Goal: Find specific page/section: Find specific page/section

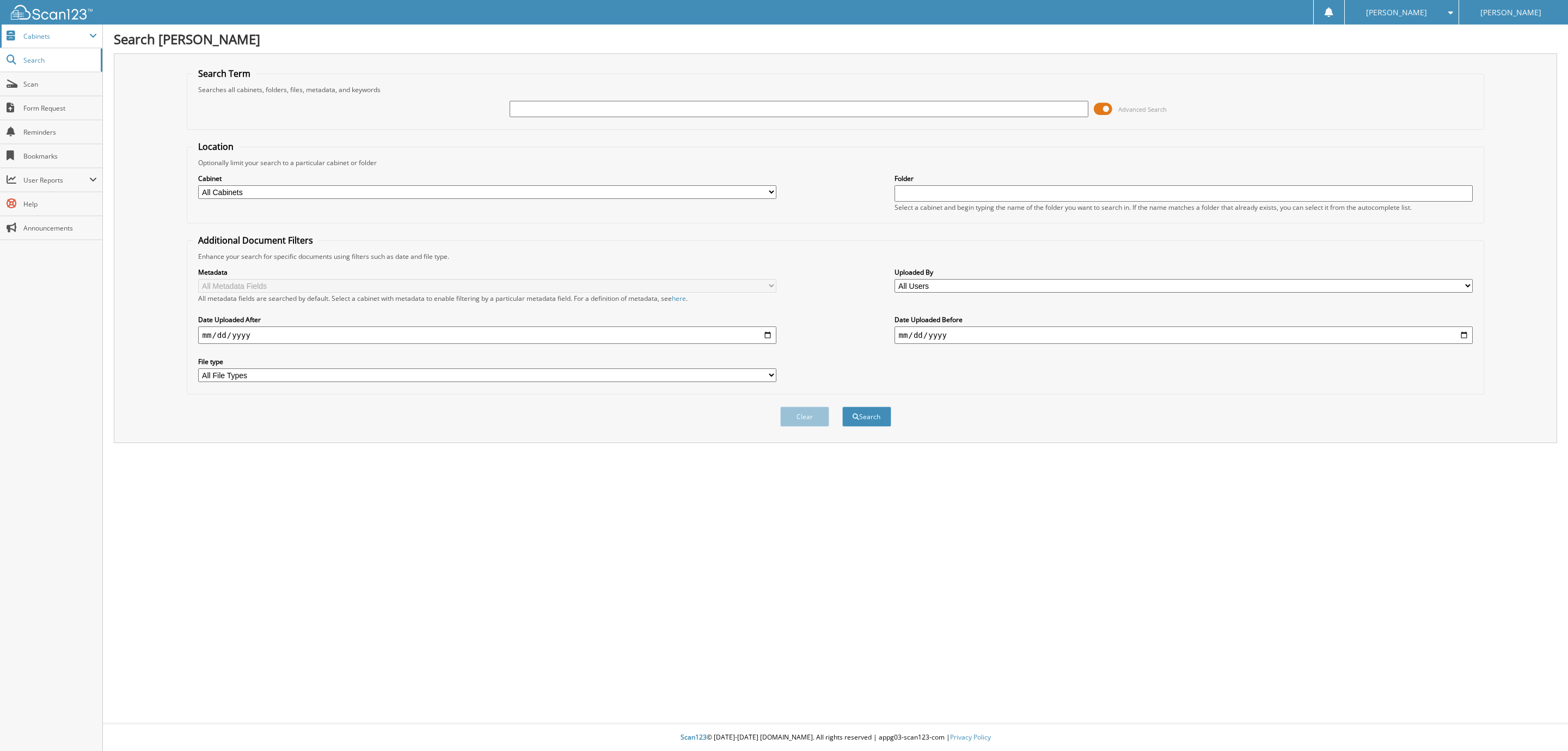
click at [47, 32] on span "Cabinets" at bounding box center [56, 36] width 66 height 9
click at [538, 105] on input "text" at bounding box center [799, 108] width 579 height 16
type input "201496"
click at [842, 406] on button "Search" at bounding box center [867, 417] width 49 height 21
